Goal: Transaction & Acquisition: Purchase product/service

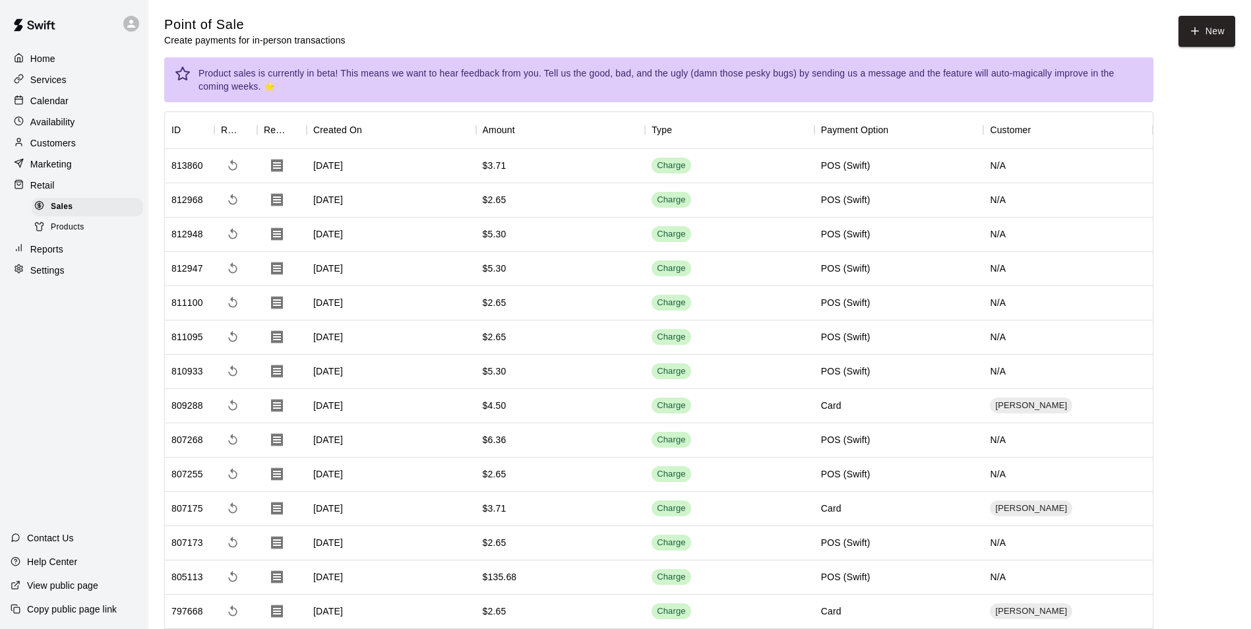
click at [45, 88] on div "Services" at bounding box center [74, 80] width 127 height 20
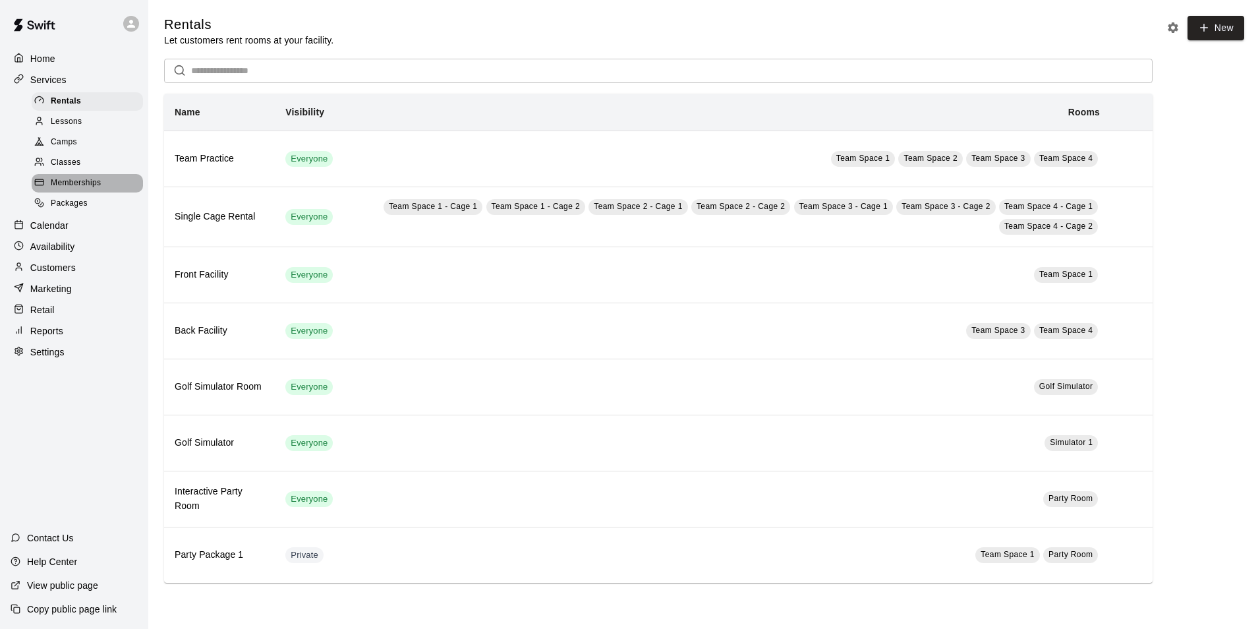
click at [95, 184] on span "Memberships" at bounding box center [76, 183] width 50 height 13
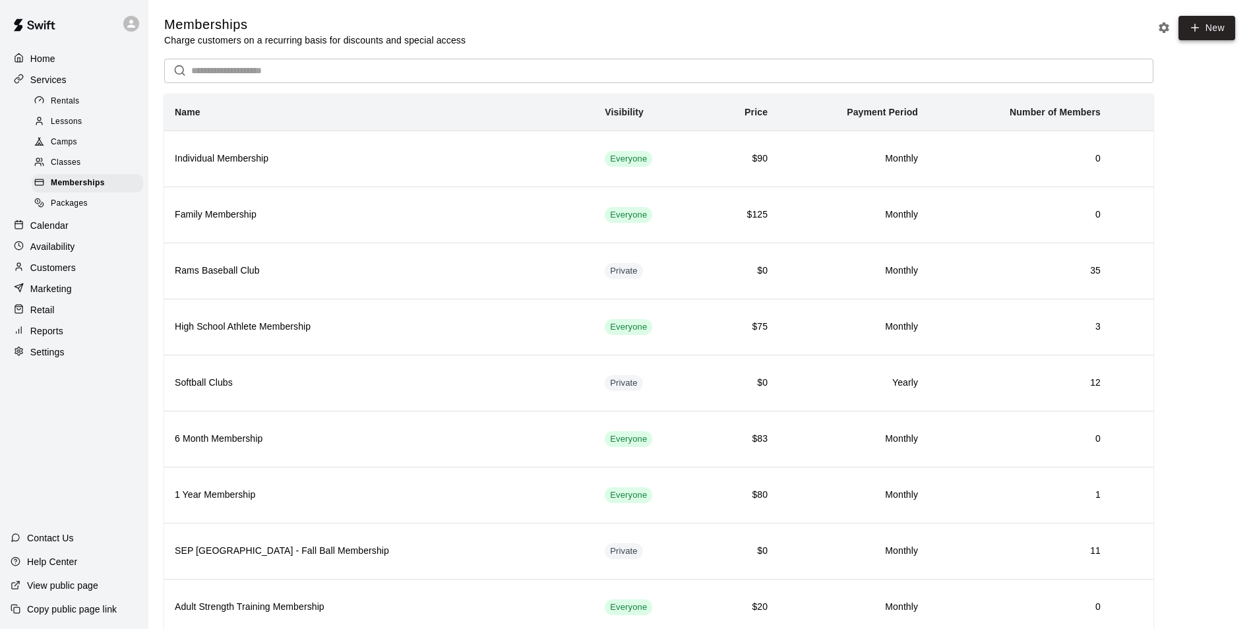
click at [1214, 27] on link "New" at bounding box center [1206, 28] width 57 height 24
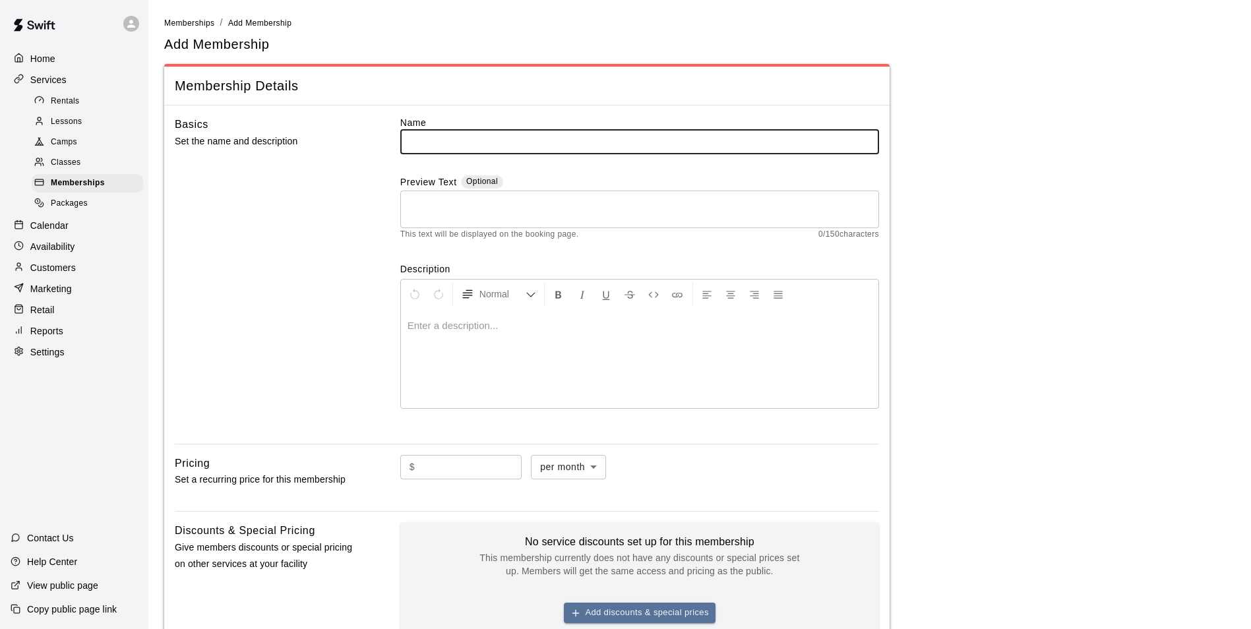
click at [59, 318] on div "Retail" at bounding box center [74, 310] width 127 height 20
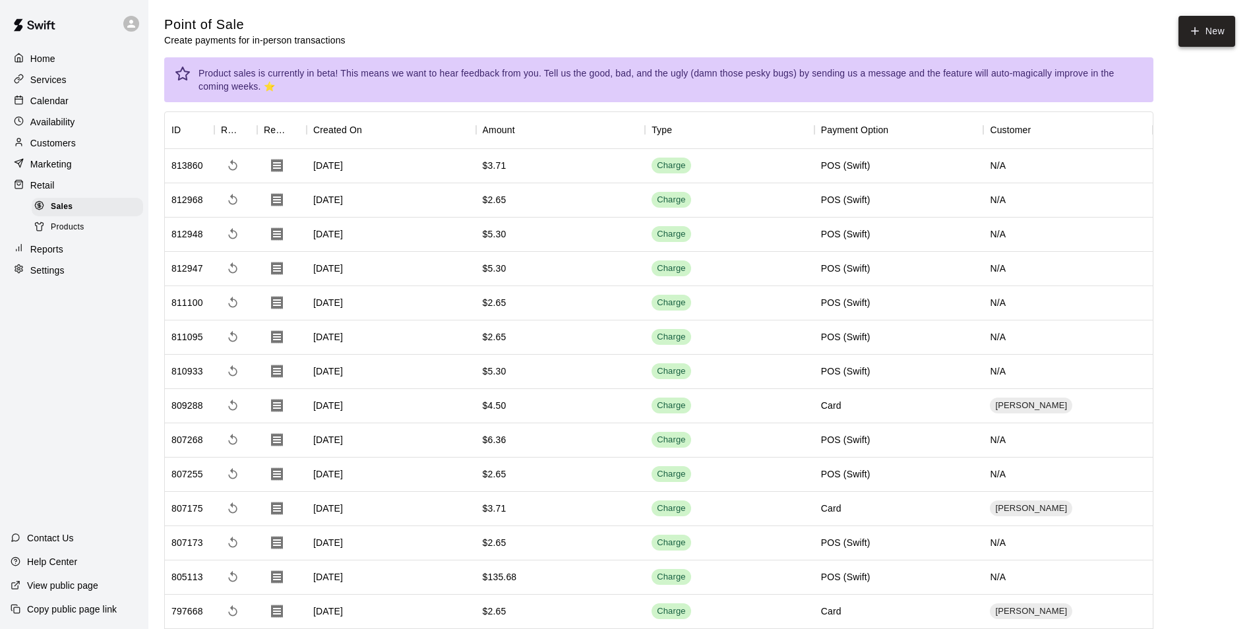
click at [1198, 32] on icon "button" at bounding box center [1195, 31] width 12 height 12
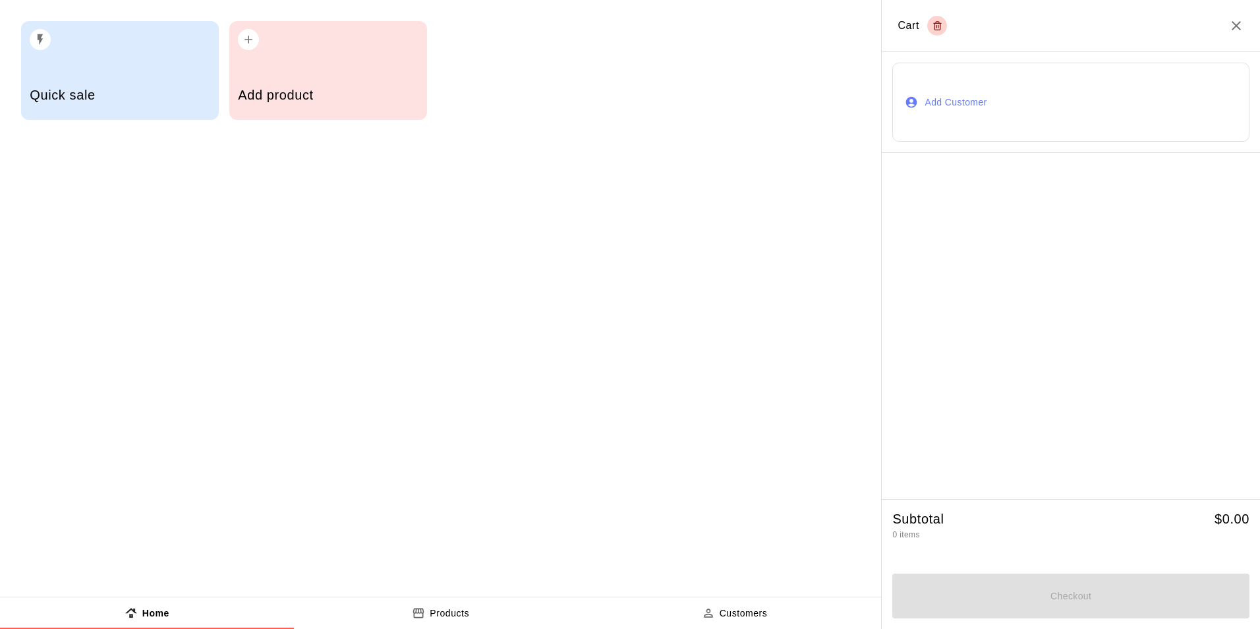
click at [375, 93] on h5 "Add product" at bounding box center [328, 95] width 180 height 18
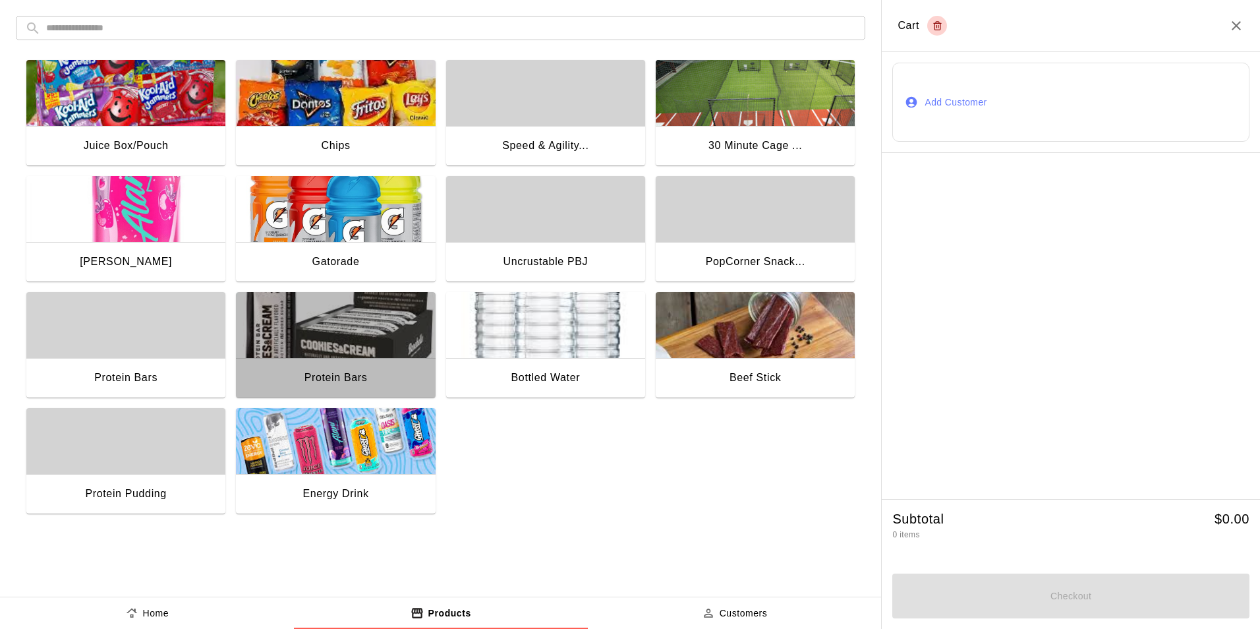
click at [316, 353] on img "button" at bounding box center [335, 325] width 199 height 66
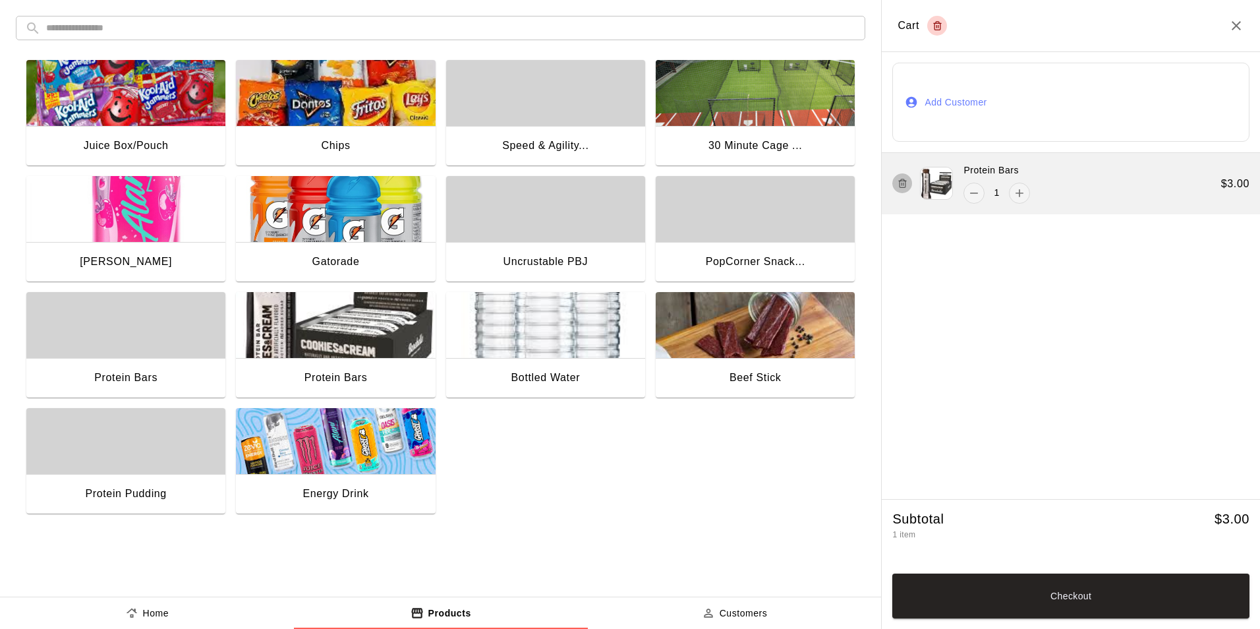
click at [898, 183] on icon "button" at bounding box center [903, 183] width 10 height 16
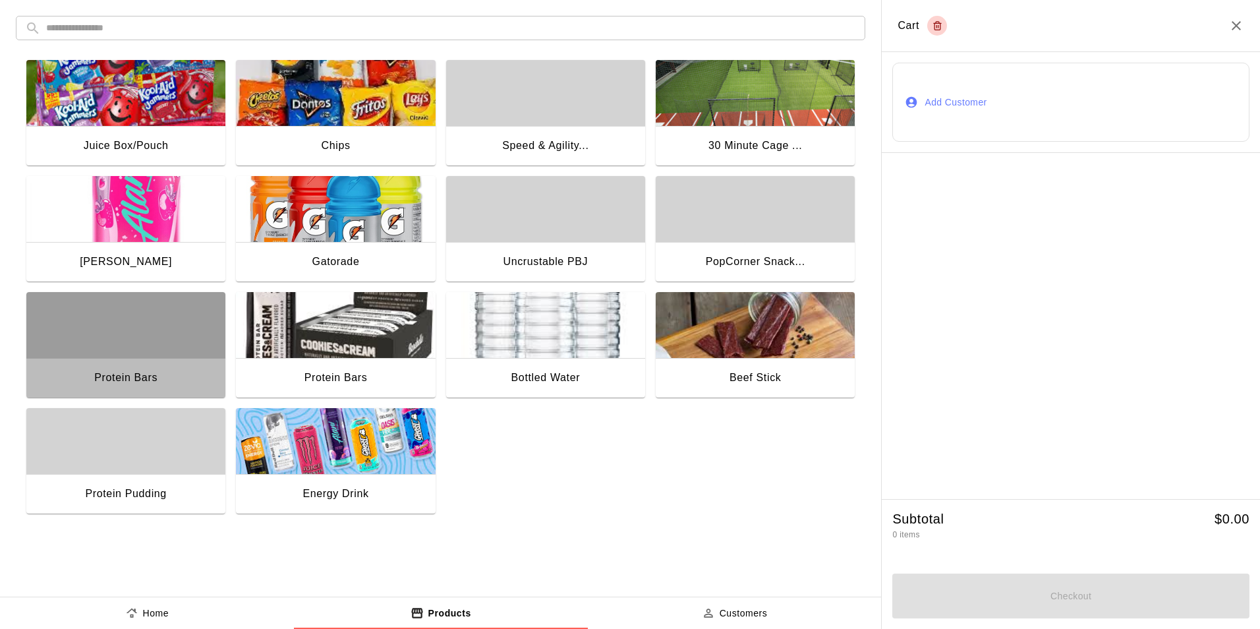
click at [187, 314] on div "button" at bounding box center [125, 325] width 199 height 66
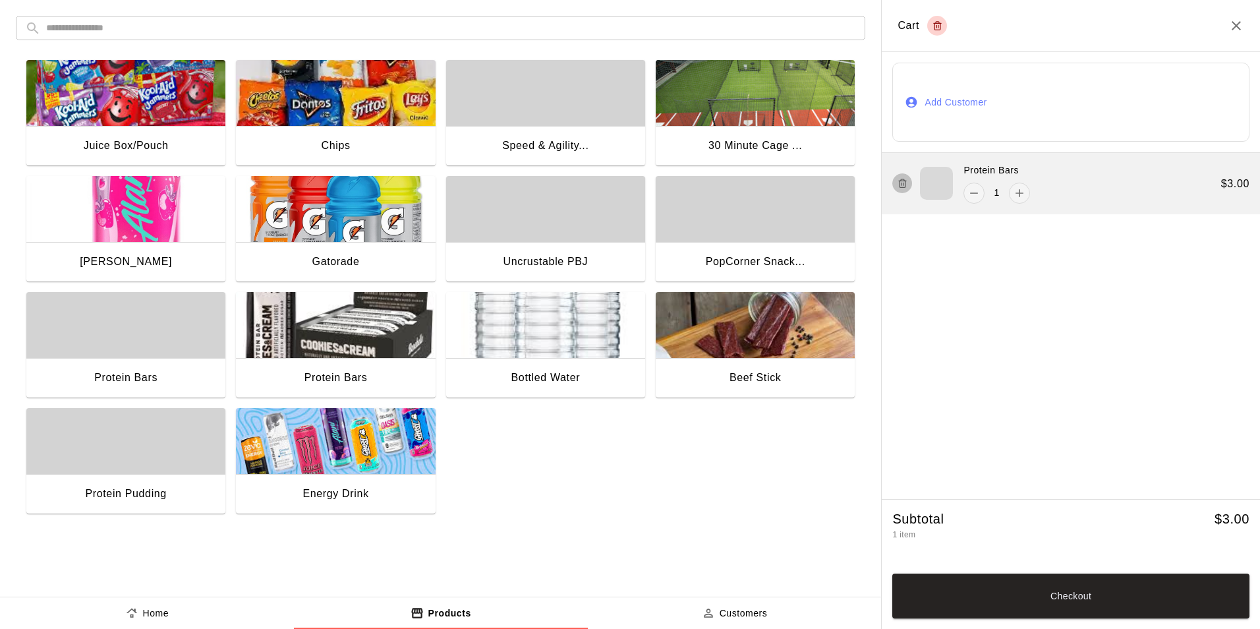
click at [903, 191] on icon "button" at bounding box center [903, 183] width 10 height 16
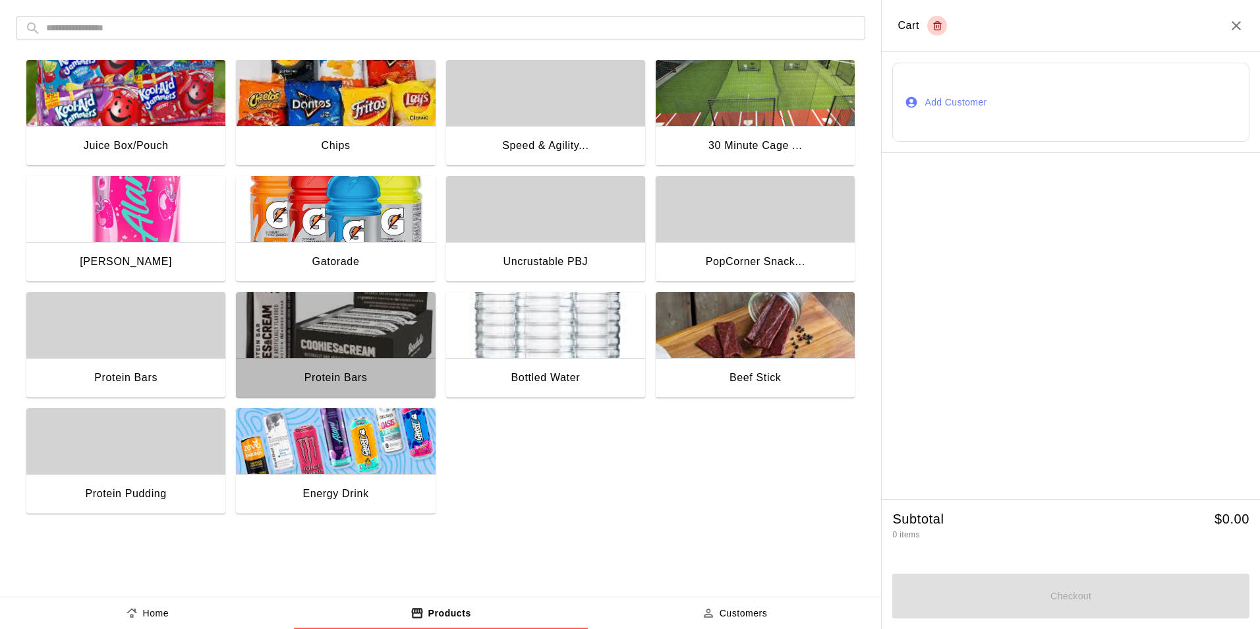
click at [388, 330] on img "button" at bounding box center [335, 325] width 199 height 66
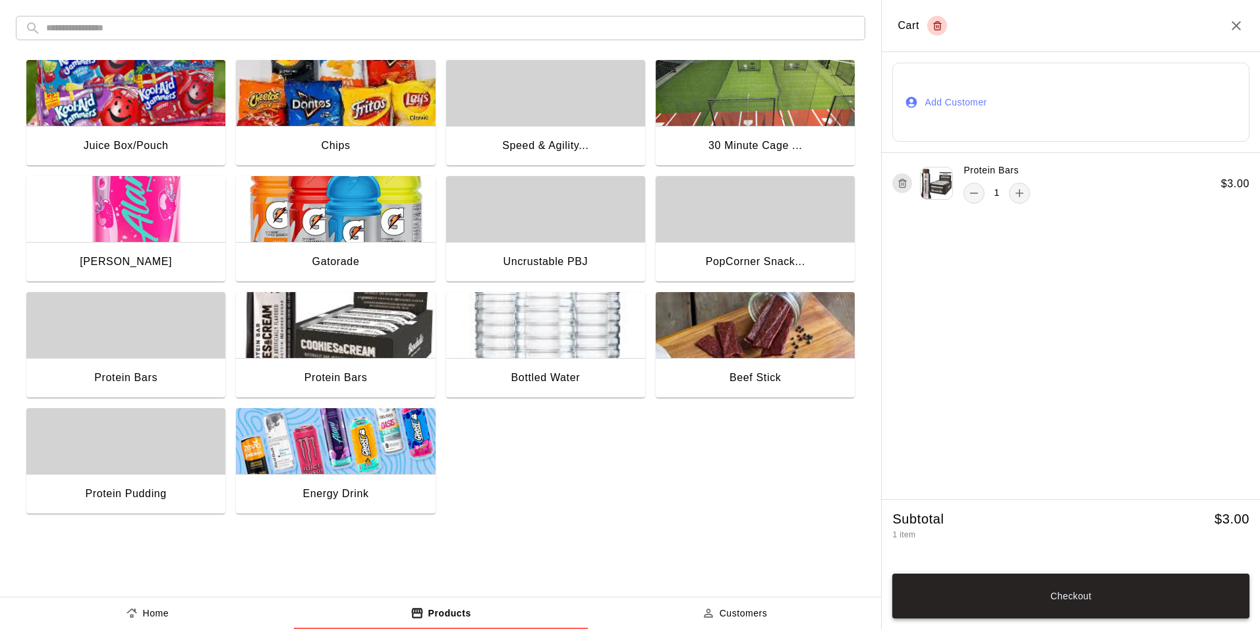
click at [1017, 596] on button "Checkout" at bounding box center [1071, 596] width 357 height 45
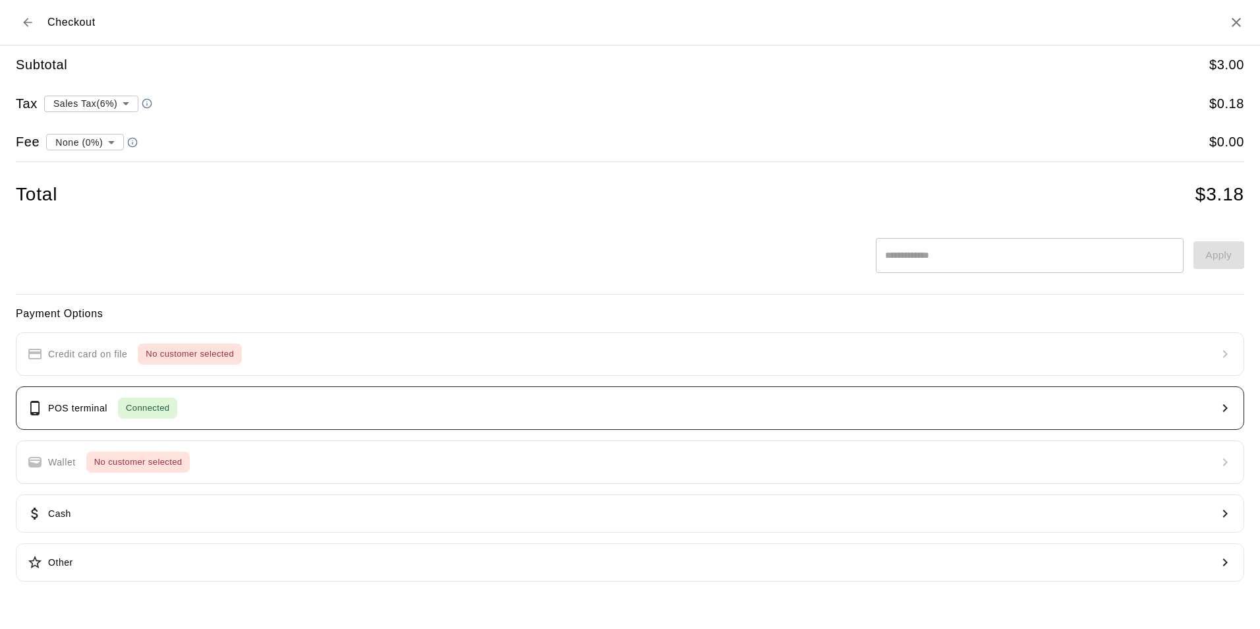
click at [263, 413] on button "POS terminal Connected" at bounding box center [630, 408] width 1229 height 44
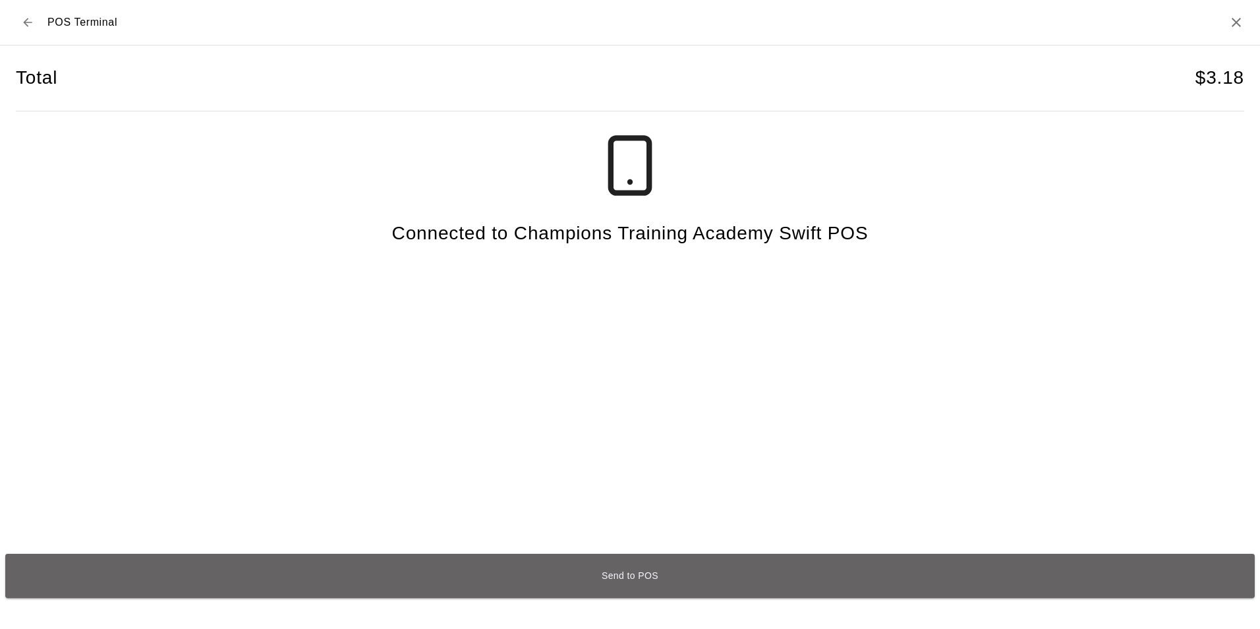
click at [596, 575] on button "Send to POS" at bounding box center [630, 576] width 1250 height 44
